Goal: Information Seeking & Learning: Learn about a topic

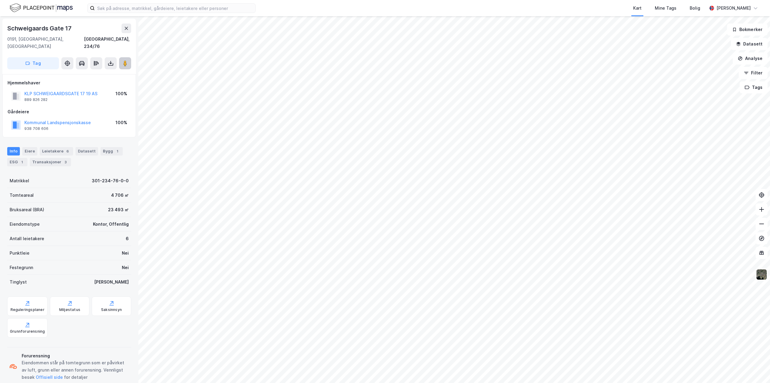
click at [124, 60] on image at bounding box center [125, 63] width 4 height 6
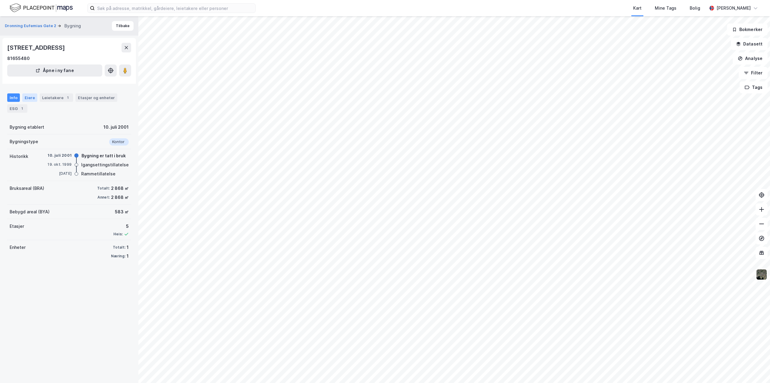
click at [28, 95] on div "Eiere" at bounding box center [29, 97] width 15 height 8
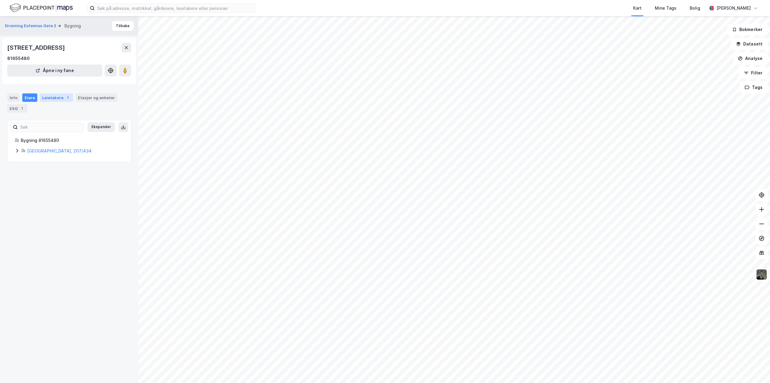
click at [50, 97] on div "Leietakere 1" at bounding box center [56, 97] width 33 height 8
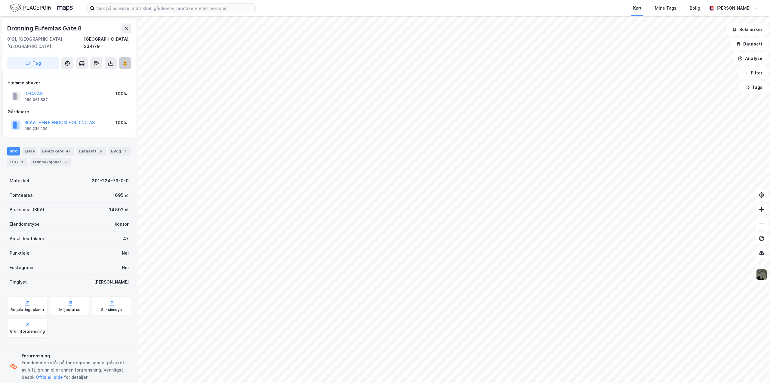
click at [123, 60] on icon at bounding box center [125, 63] width 6 height 6
